Goal: Task Accomplishment & Management: Manage account settings

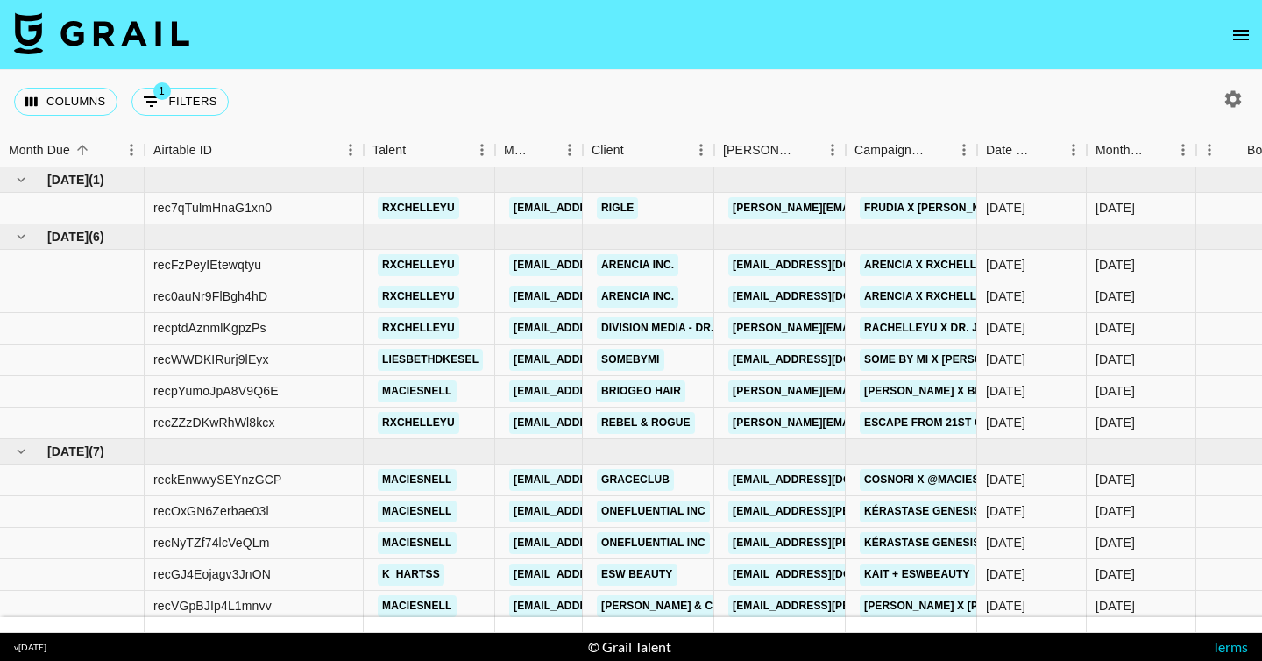
click at [1247, 32] on icon "open drawer" at bounding box center [1240, 35] width 21 height 21
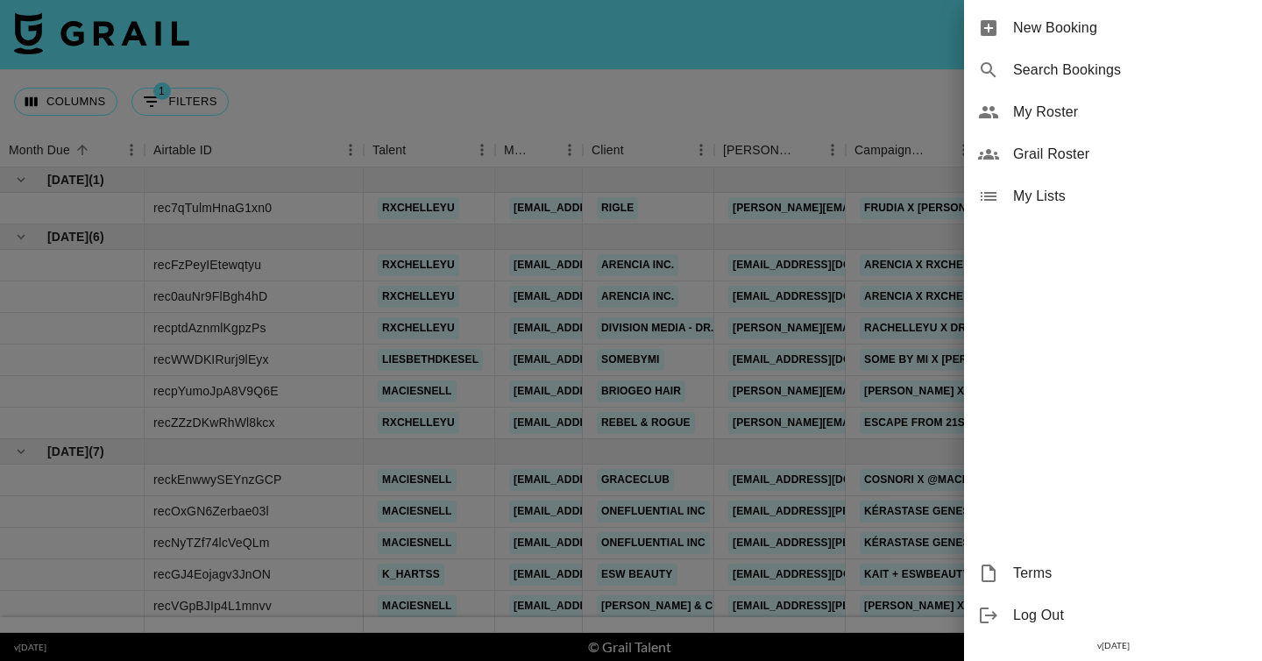
click at [1096, 119] on span "My Roster" at bounding box center [1130, 112] width 235 height 21
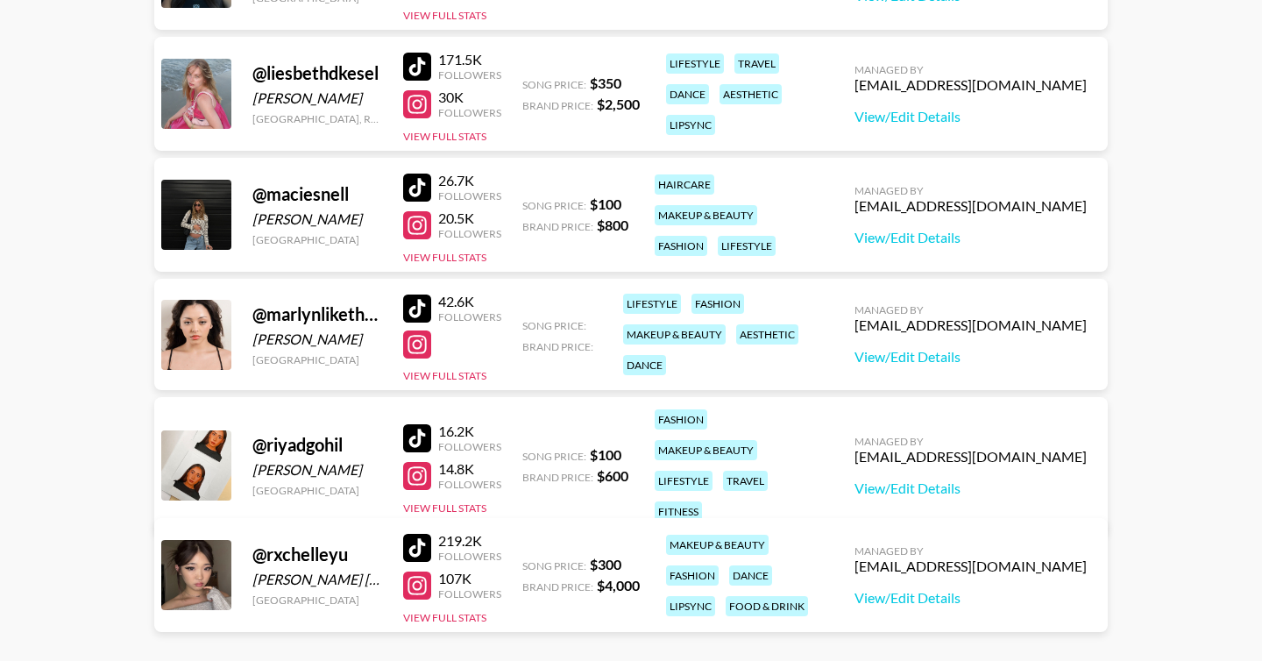
scroll to position [441, 0]
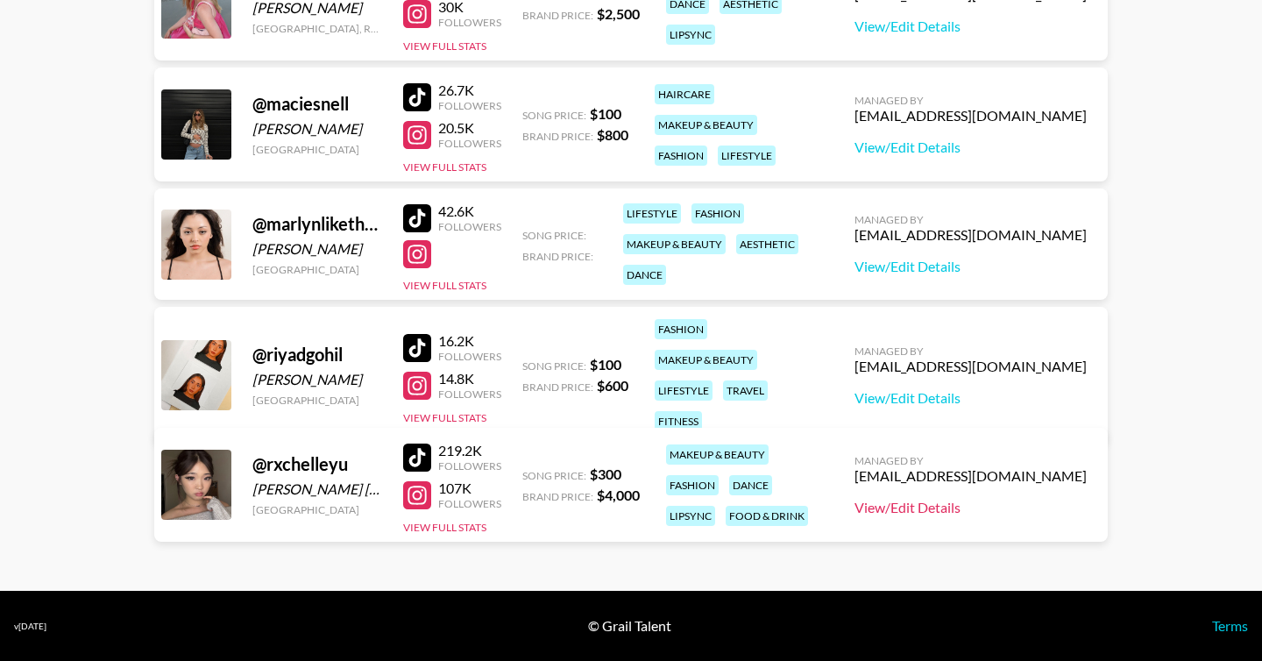
click at [986, 511] on link "View/Edit Details" at bounding box center [970, 507] width 232 height 18
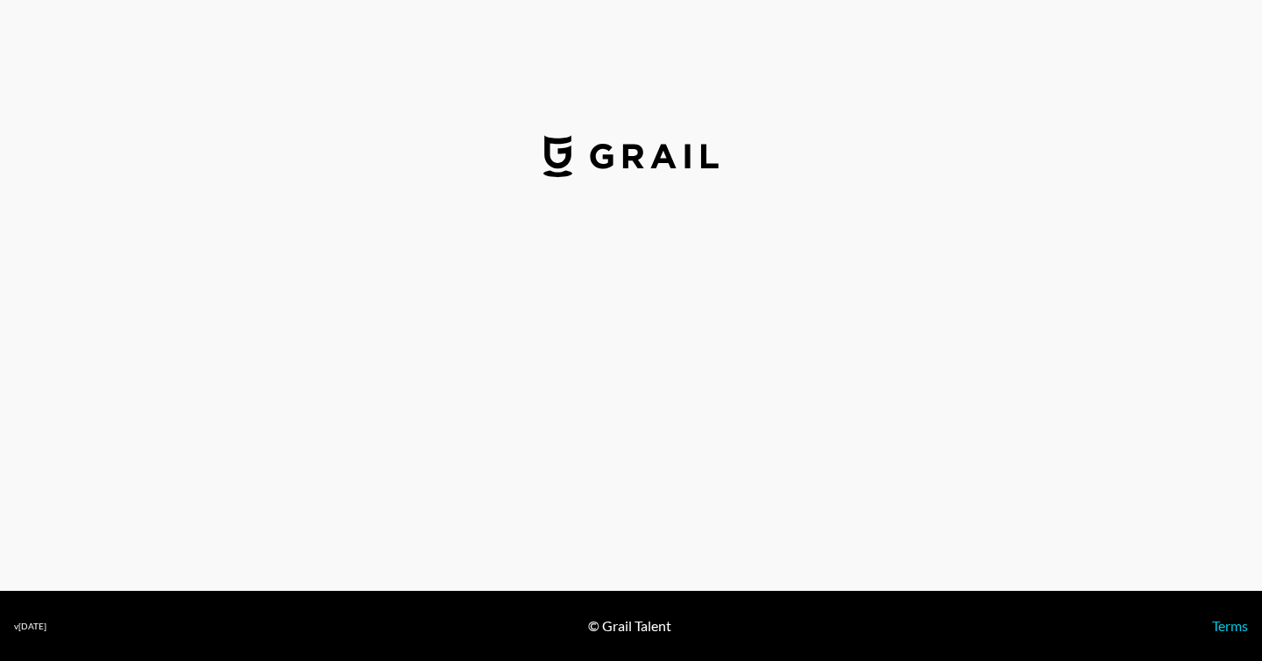
select select "USD"
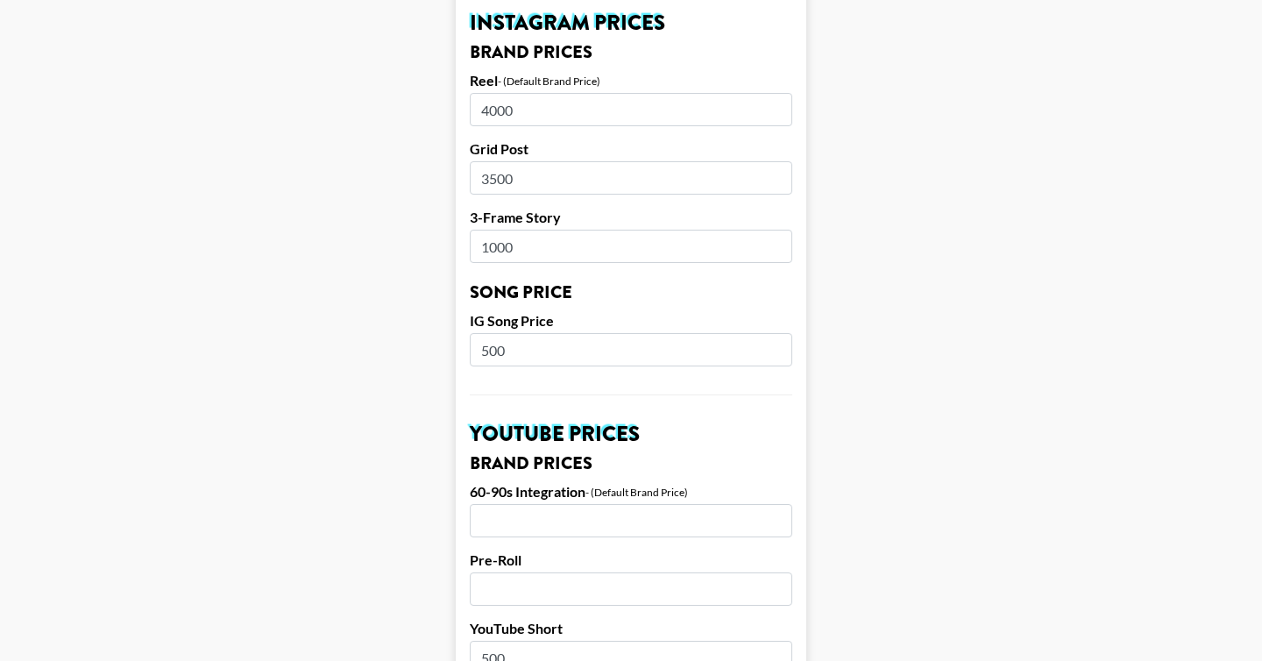
scroll to position [1716, 0]
